Goal: Navigation & Orientation: Find specific page/section

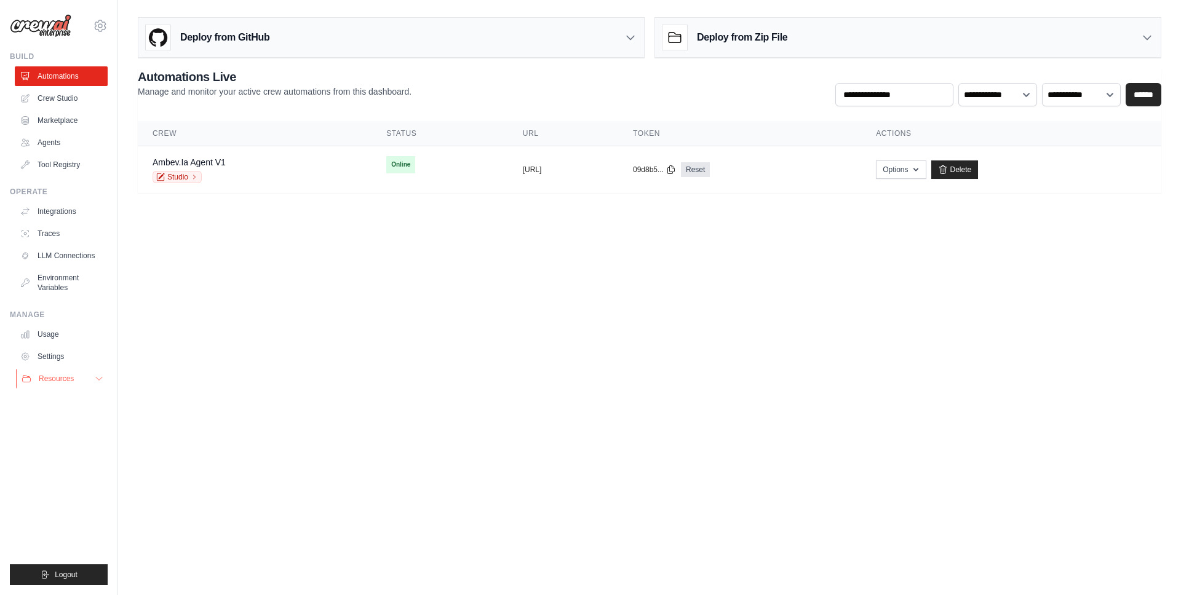
click at [55, 382] on span "Resources" at bounding box center [56, 379] width 35 height 10
click at [46, 357] on link "Settings" at bounding box center [62, 357] width 93 height 20
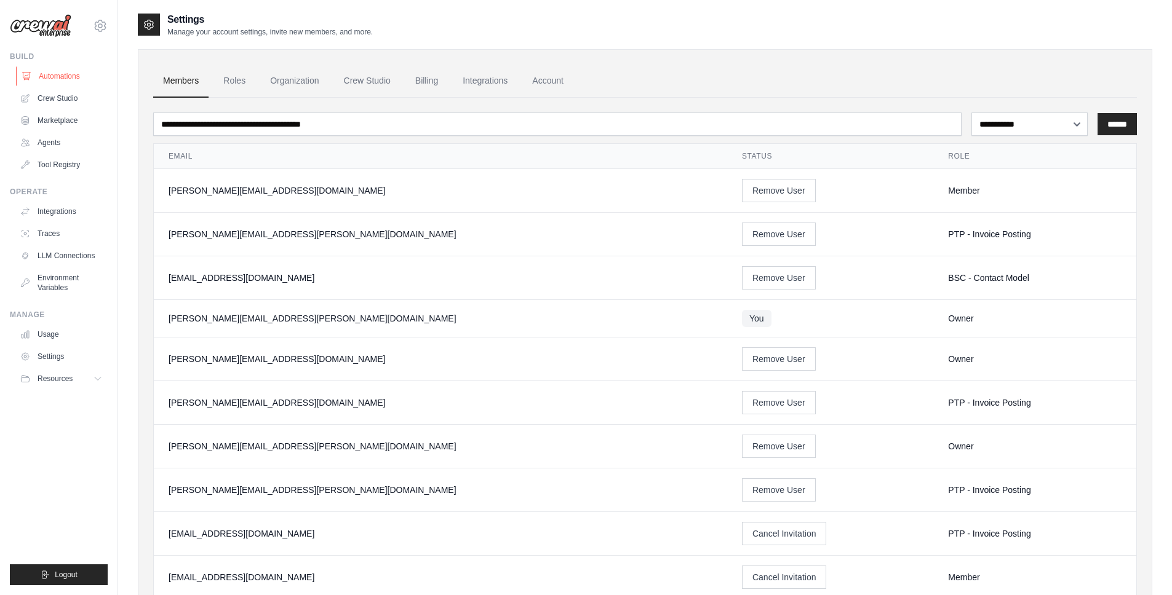
click at [59, 70] on link "Automations" at bounding box center [62, 76] width 93 height 20
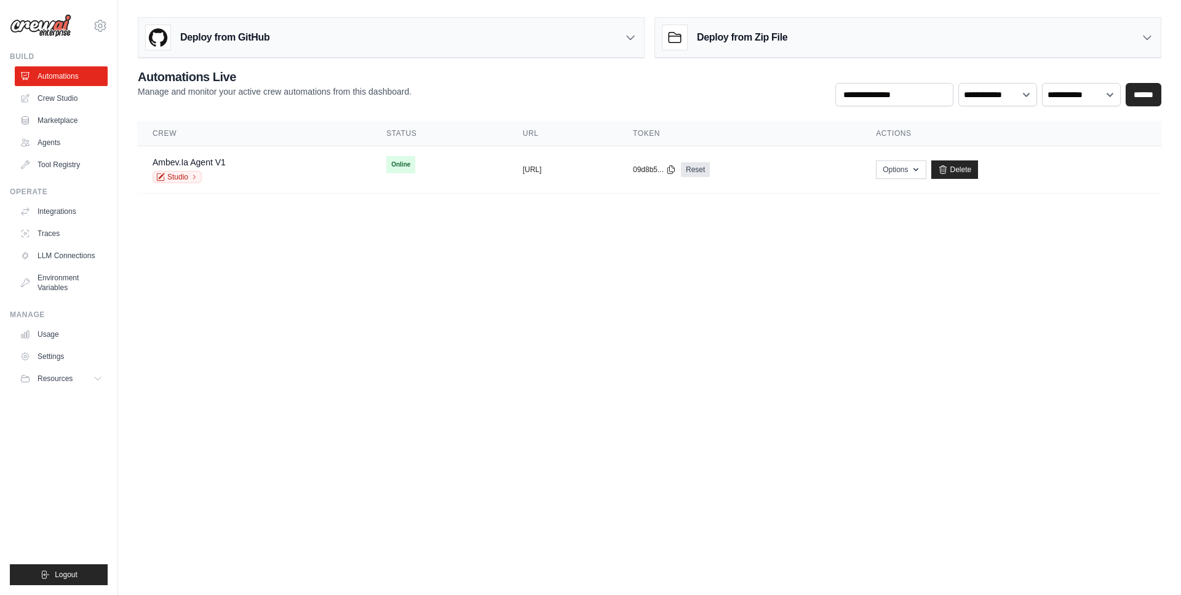
click at [331, 221] on body "[PERSON_NAME][EMAIL_ADDRESS][PERSON_NAME][DOMAIN_NAME] Ambev - SAZ ✓ ABI - GenA…" at bounding box center [590, 297] width 1181 height 595
